Goal: Information Seeking & Learning: Learn about a topic

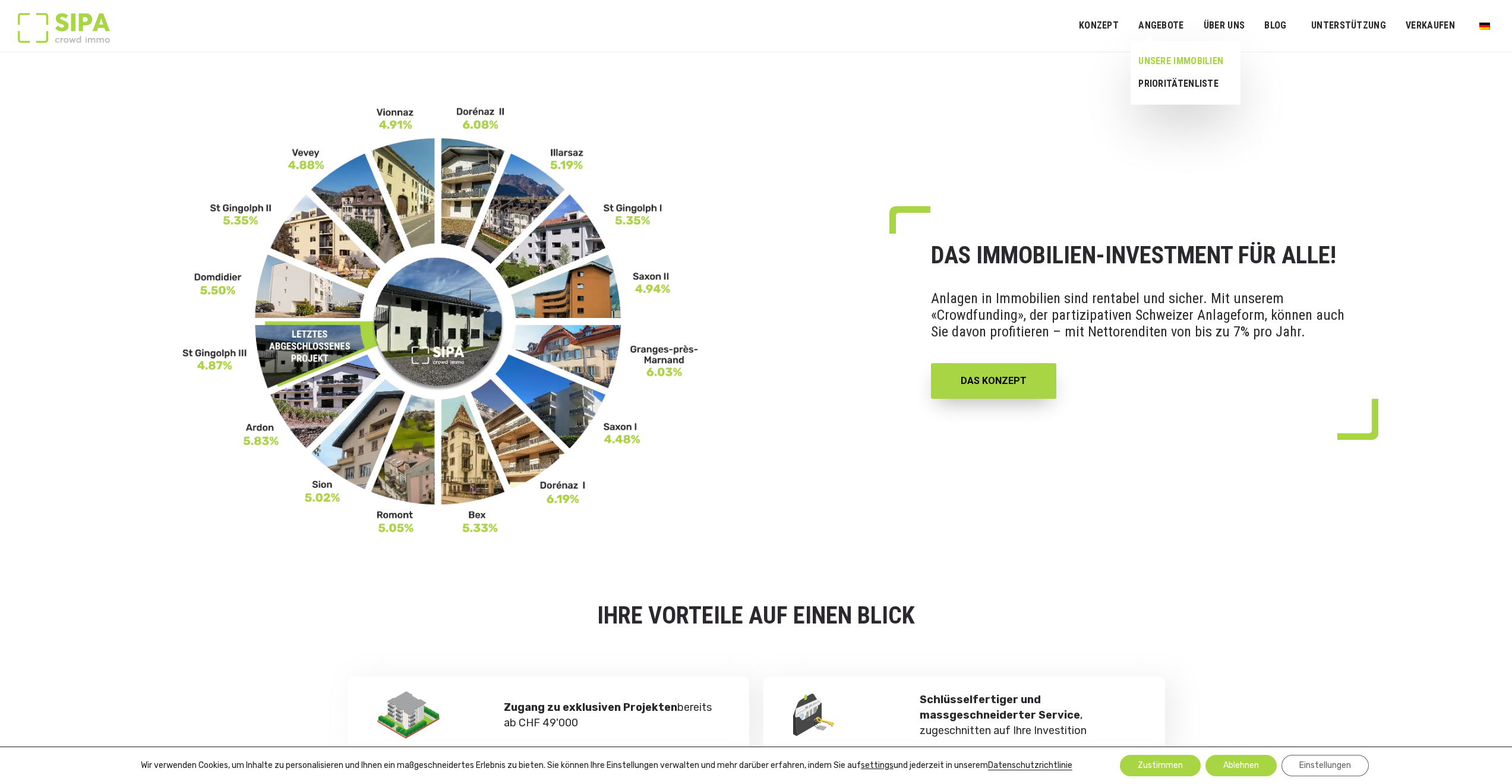
click at [1176, 59] on link "UNSERE IMMOBILIEN" at bounding box center [1181, 61] width 101 height 23
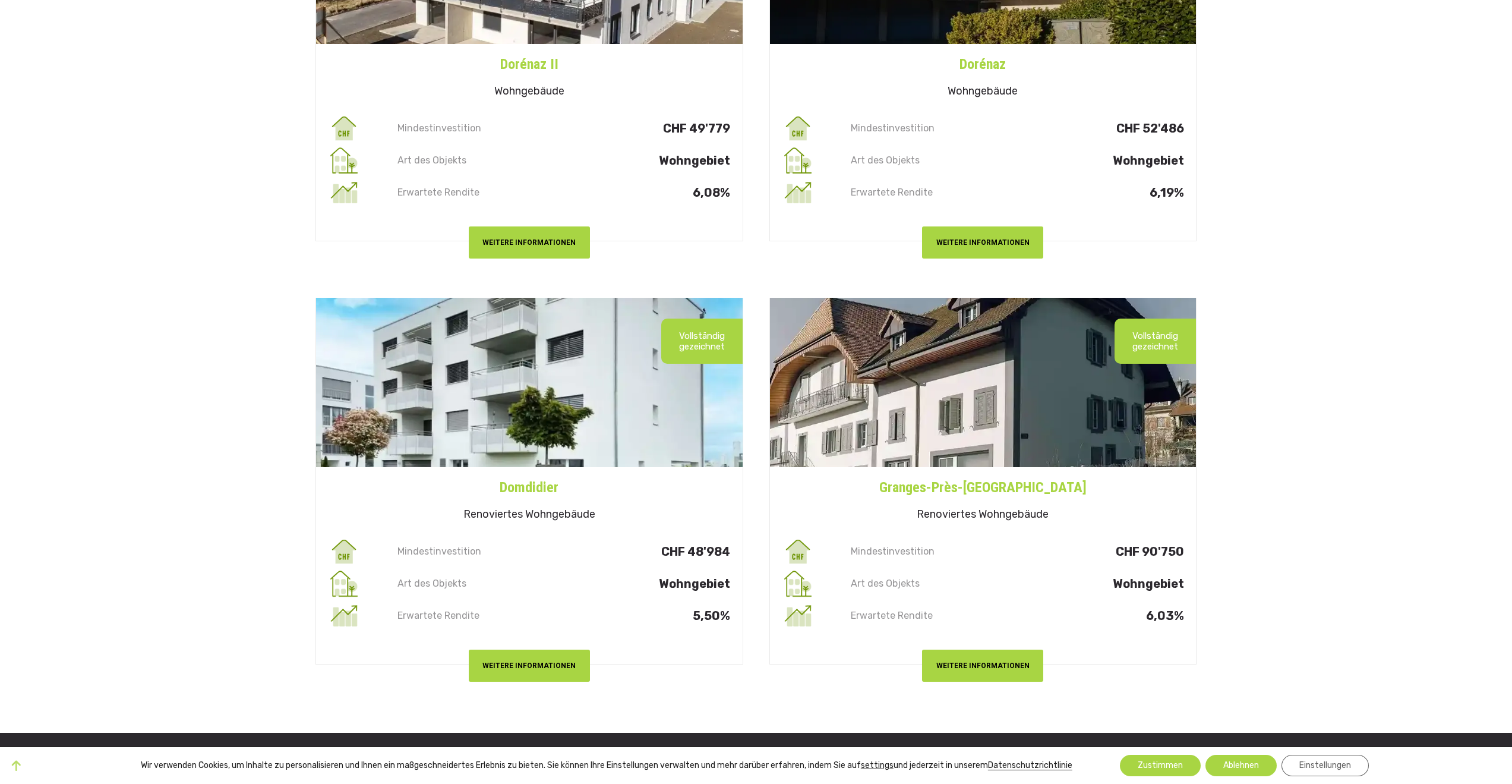
scroll to position [2971, 0]
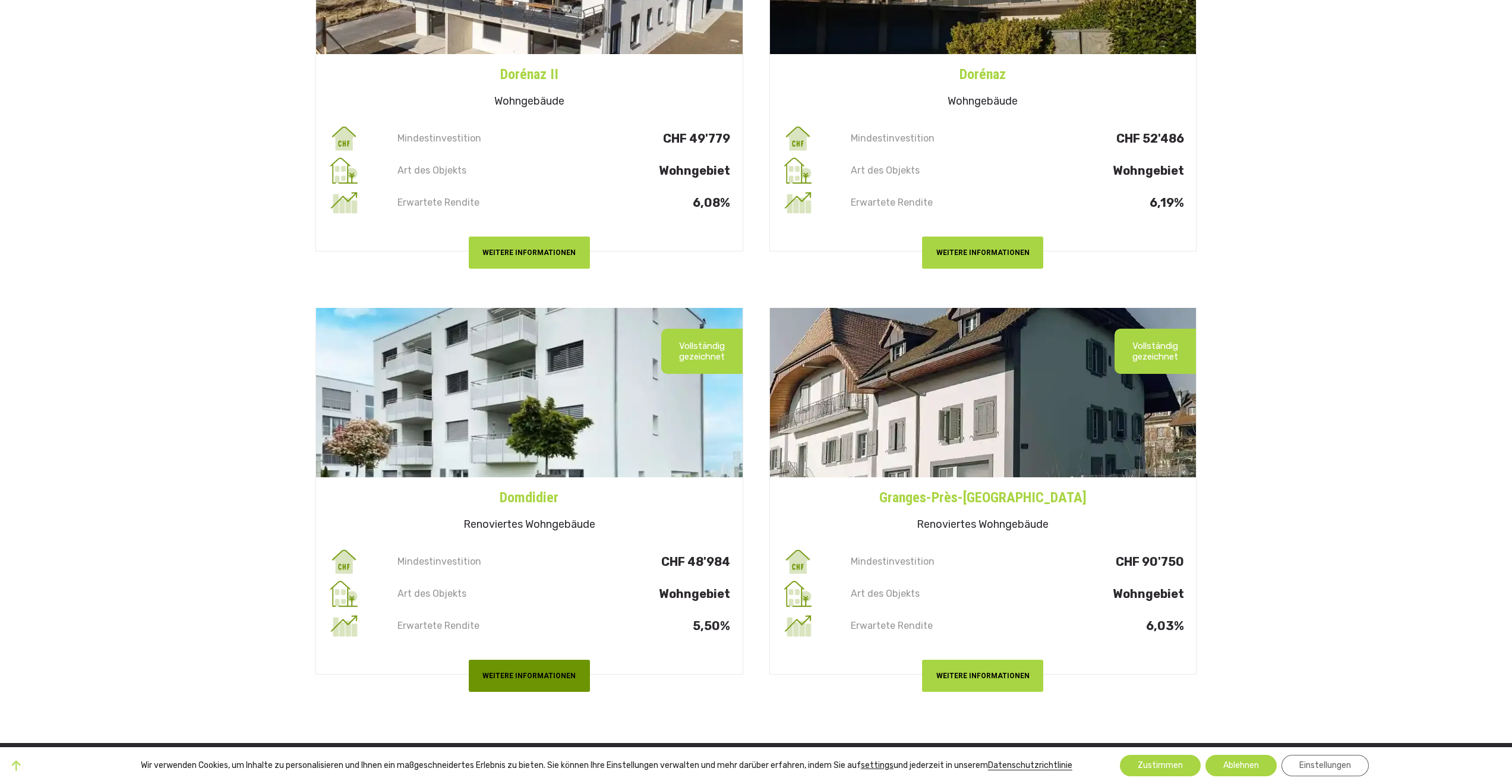
click at [541, 677] on button "WEITERE INFORMATIONEN" at bounding box center [529, 675] width 121 height 31
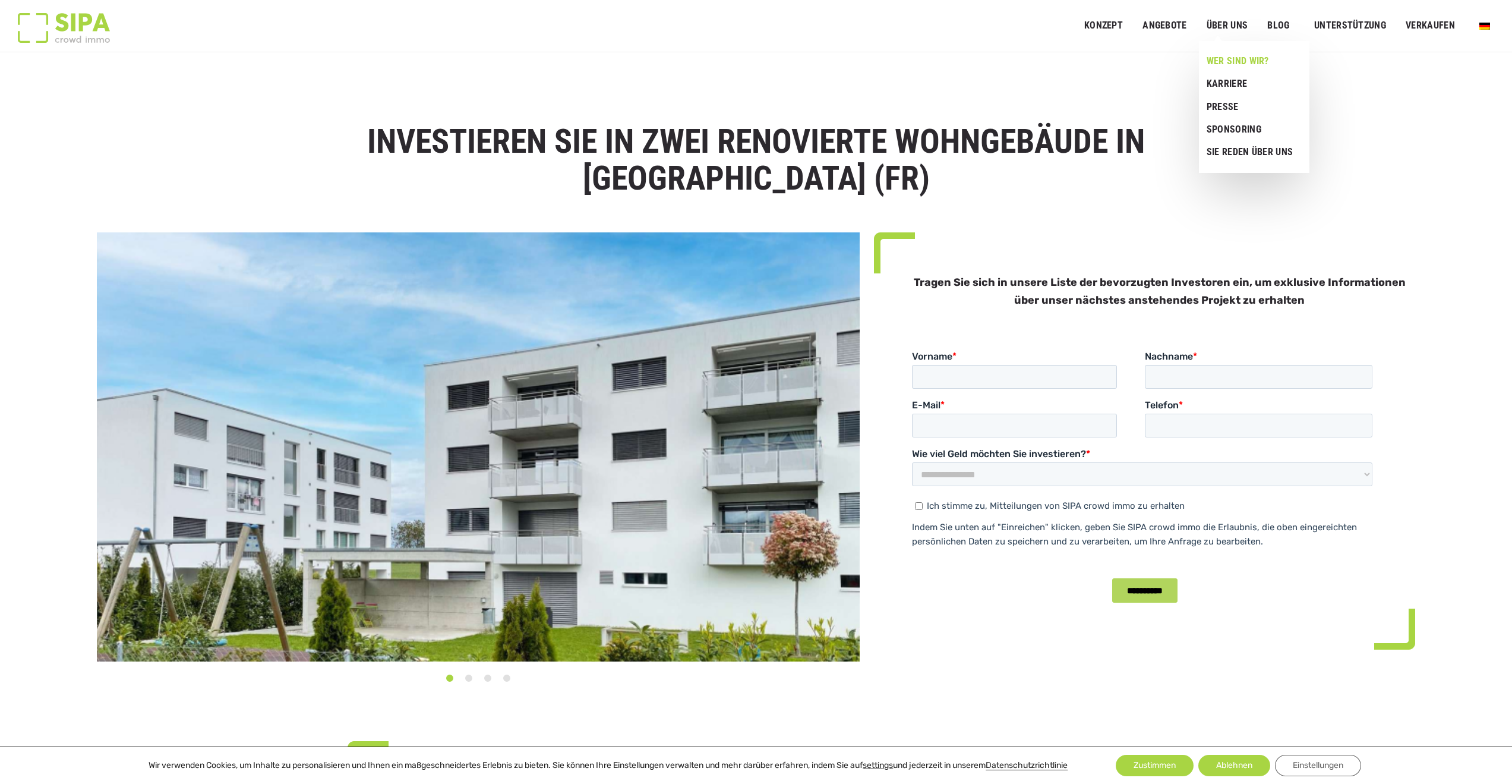
click at [1237, 61] on link "Wer sind wir?" at bounding box center [1249, 61] width 102 height 23
